Goal: Transaction & Acquisition: Purchase product/service

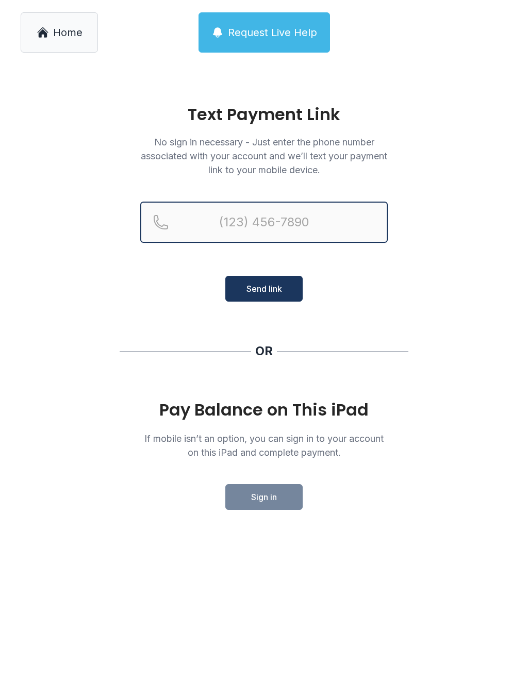
click at [225, 229] on input "Reservation phone number" at bounding box center [264, 222] width 248 height 41
type input "[PHONE_NUMBER]"
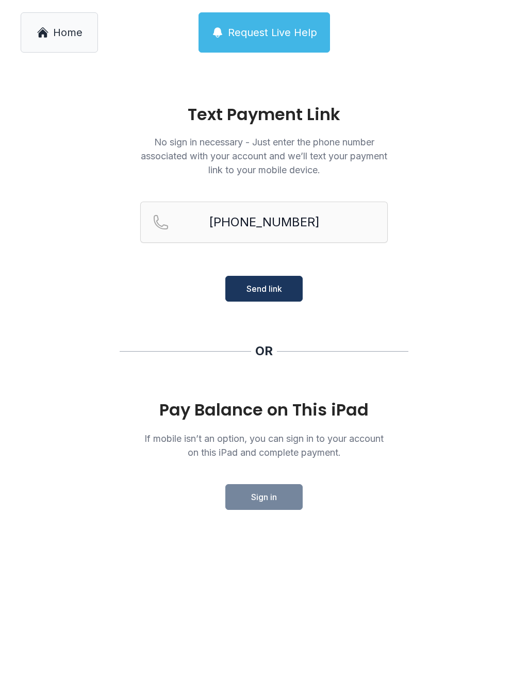
click at [287, 289] on button "Send link" at bounding box center [263, 289] width 77 height 26
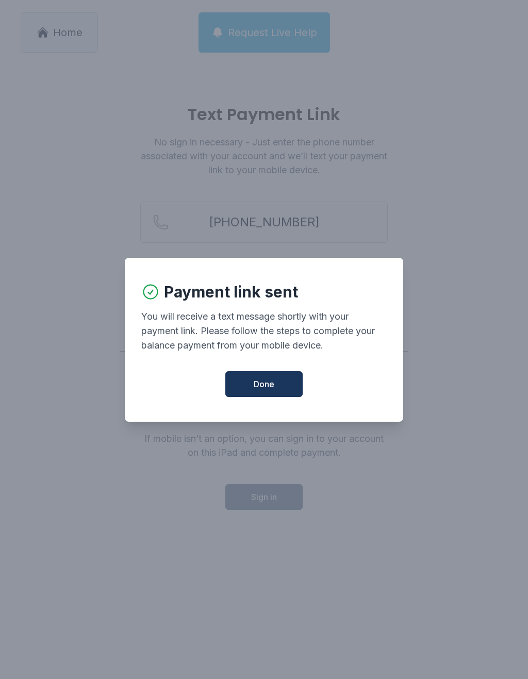
click at [264, 397] on button "Done" at bounding box center [263, 384] width 77 height 26
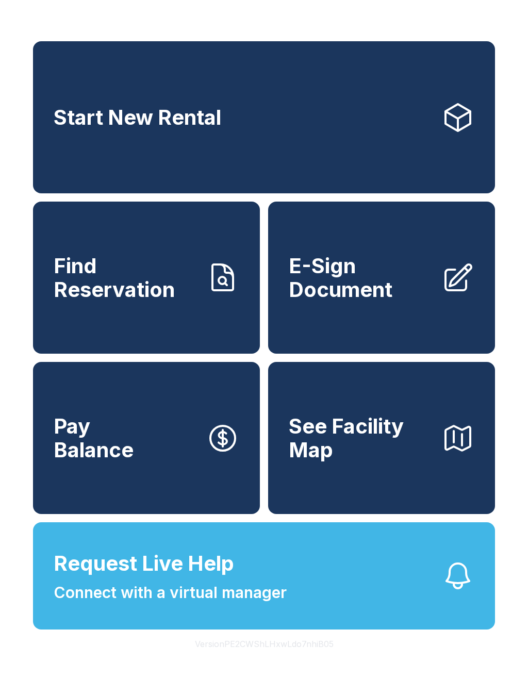
click at [135, 460] on link "Pay Balance" at bounding box center [146, 438] width 227 height 152
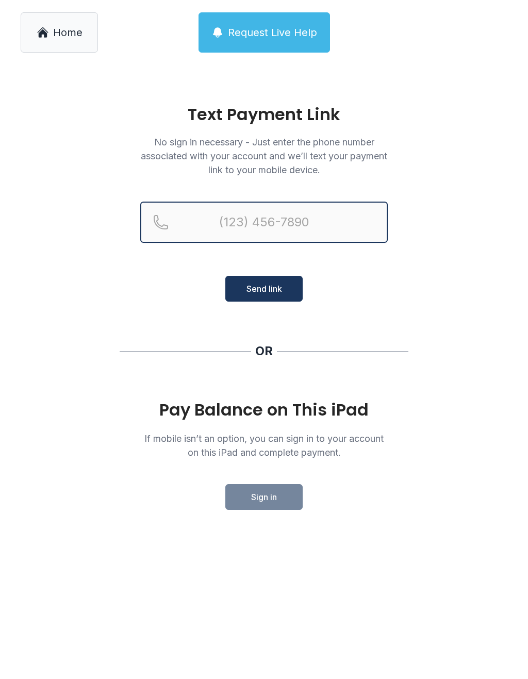
click at [211, 219] on input "Reservation phone number" at bounding box center [264, 222] width 248 height 41
type input "[PHONE_NUMBER]"
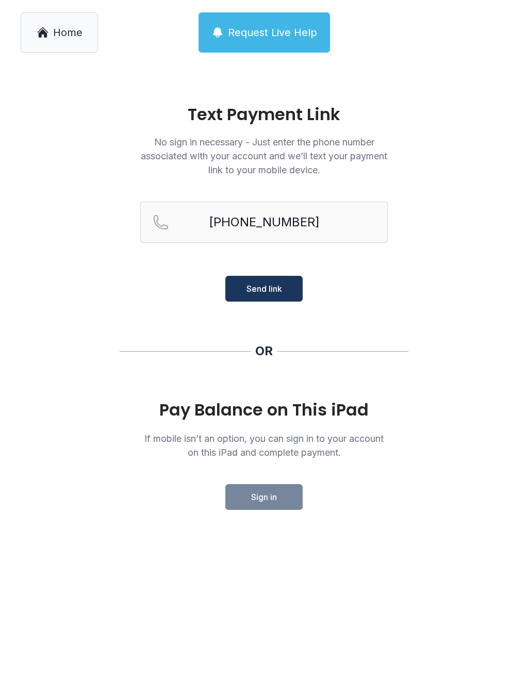
click at [271, 288] on span "Send link" at bounding box center [265, 289] width 36 height 12
click at [269, 353] on div "OR" at bounding box center [264, 351] width 18 height 17
click at [69, 33] on span "Home" at bounding box center [67, 32] width 29 height 14
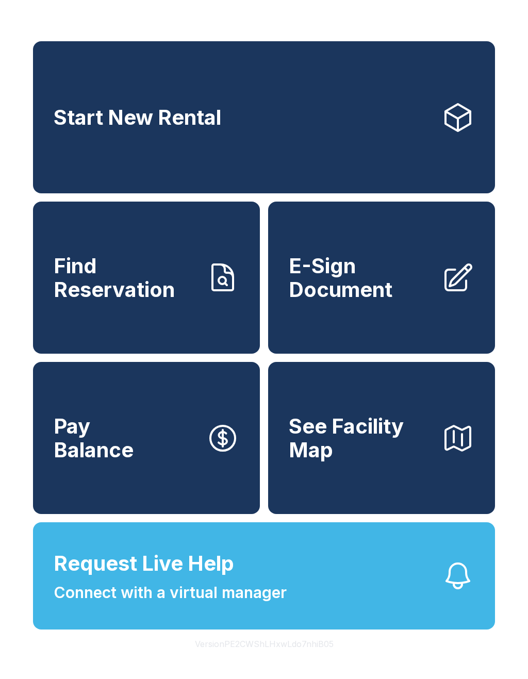
click at [231, 455] on icon at bounding box center [222, 438] width 33 height 33
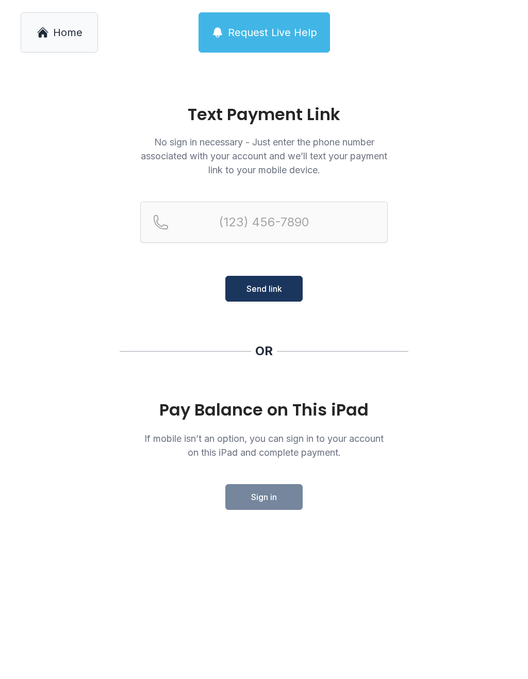
click at [269, 285] on span "Send link" at bounding box center [265, 289] width 36 height 12
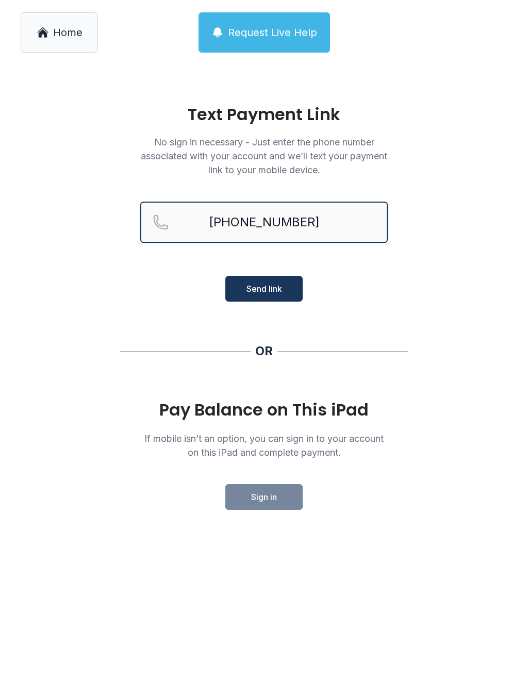
type input "[PHONE_NUMBER]"
click at [267, 287] on span "Send link" at bounding box center [265, 289] width 36 height 12
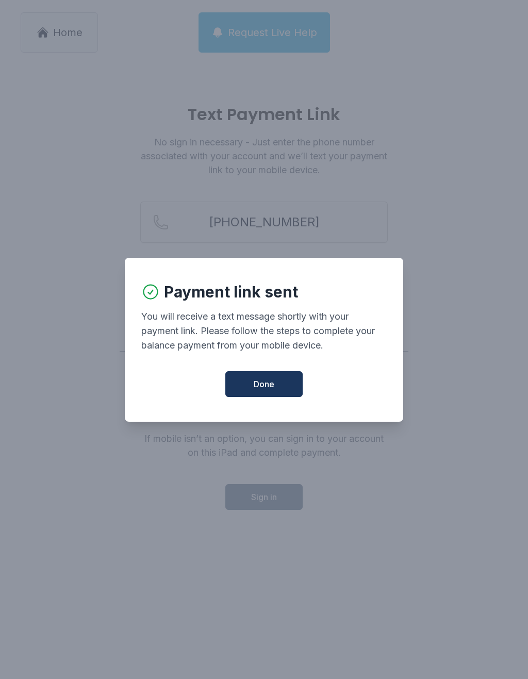
click at [272, 390] on span "Done" at bounding box center [264, 384] width 21 height 12
